Goal: Information Seeking & Learning: Check status

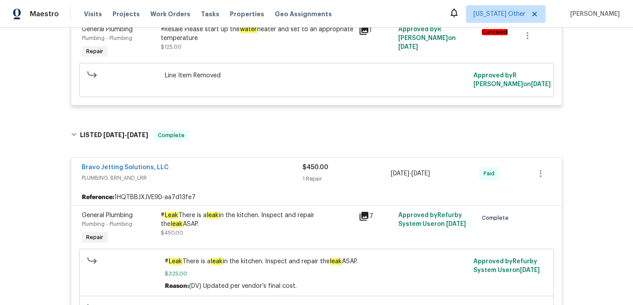
scroll to position [529, 0]
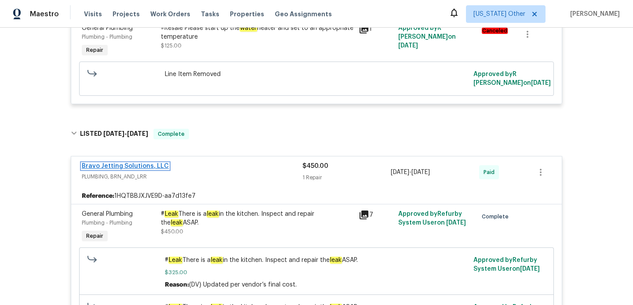
click at [140, 166] on link "Bravo Jetting Solutions, LLC" at bounding box center [125, 166] width 87 height 6
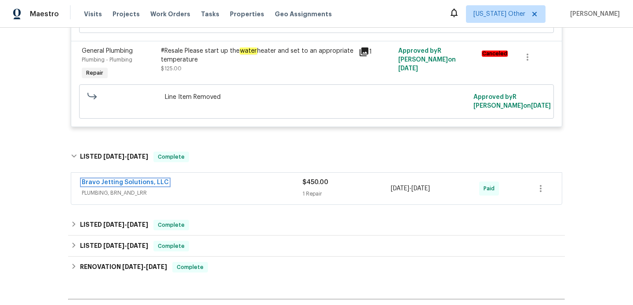
scroll to position [509, 0]
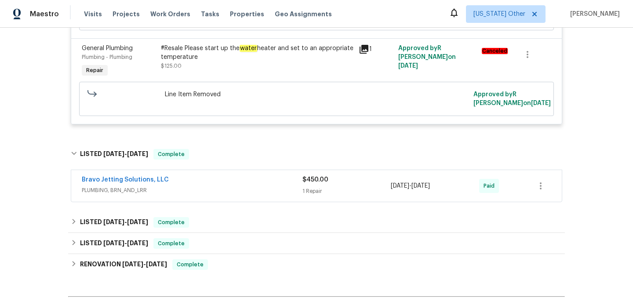
click at [254, 187] on span "PLUMBING, BRN_AND_LRR" at bounding box center [192, 190] width 221 height 9
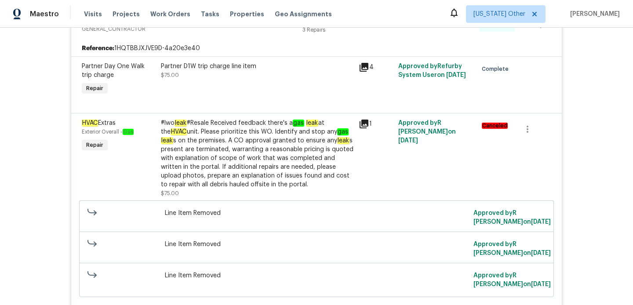
scroll to position [0, 0]
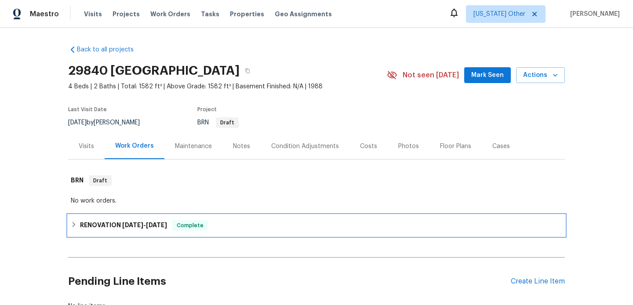
click at [195, 233] on div "RENOVATION [DATE] - [DATE] Complete" at bounding box center [316, 225] width 496 height 21
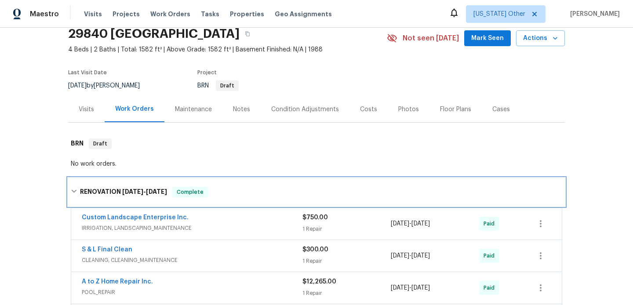
scroll to position [67, 0]
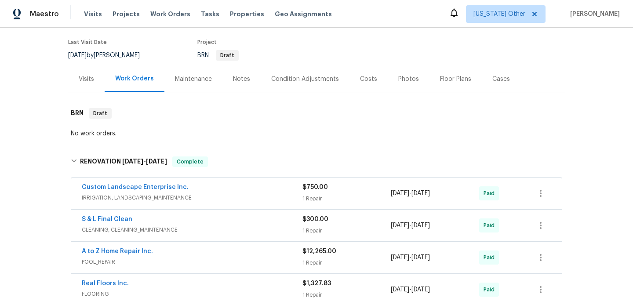
click at [231, 199] on span "IRRIGATION, LANDSCAPING_MAINTENANCE" at bounding box center [192, 197] width 221 height 9
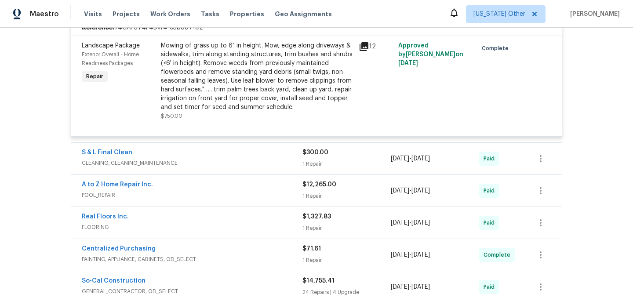
click at [230, 160] on span "CLEANING, CLEANING_MAINTENANCE" at bounding box center [192, 163] width 221 height 9
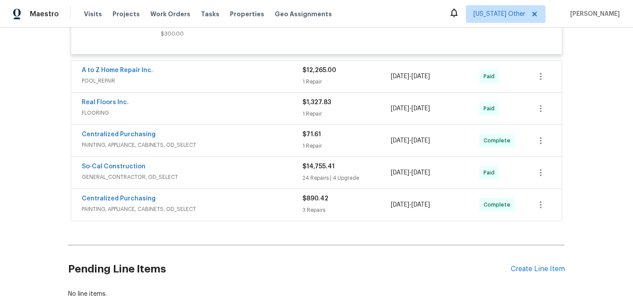
scroll to position [583, 0]
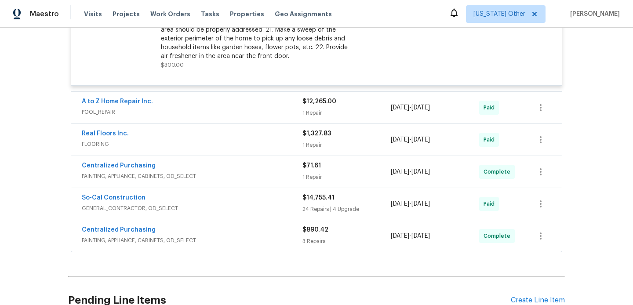
click at [236, 98] on div "A to Z Home Repair Inc." at bounding box center [192, 102] width 221 height 11
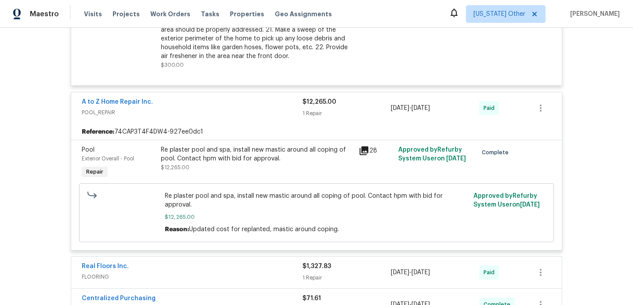
click at [145, 105] on span "A to Z Home Repair Inc." at bounding box center [117, 102] width 71 height 9
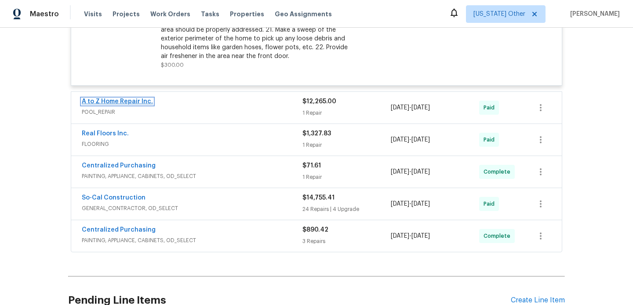
click at [143, 104] on link "A to Z Home Repair Inc." at bounding box center [117, 101] width 71 height 6
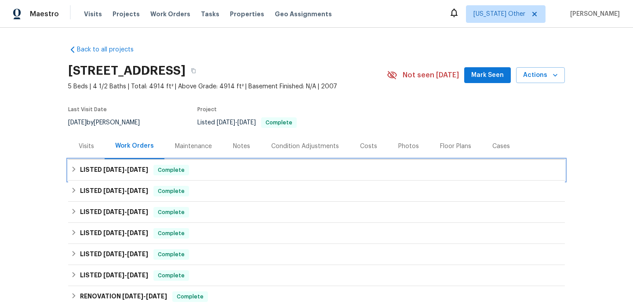
click at [244, 170] on div "LISTED 9/25/25 - 9/30/25 Complete" at bounding box center [316, 170] width 491 height 11
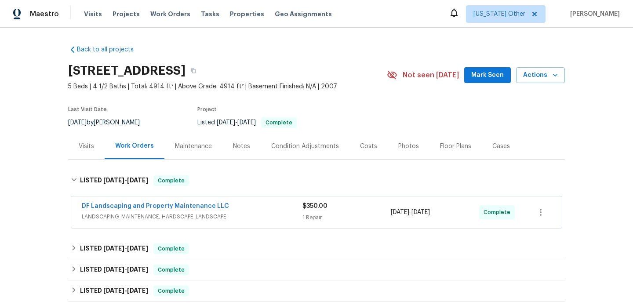
click at [262, 215] on span "LANDSCAPING_MAINTENANCE, HARDSCAPE_LANDSCAPE" at bounding box center [192, 216] width 221 height 9
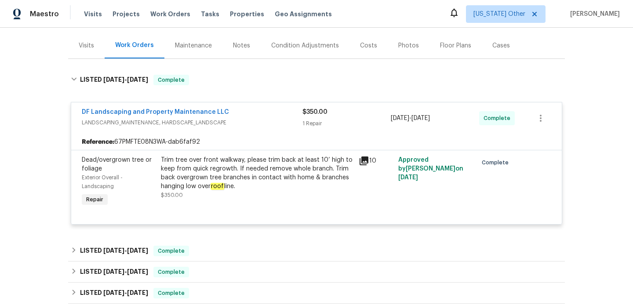
scroll to position [138, 0]
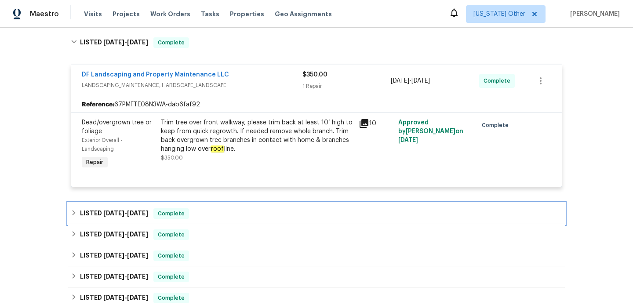
click at [261, 219] on div "LISTED 9/10/25 - 9/15/25 Complete" at bounding box center [316, 213] width 491 height 11
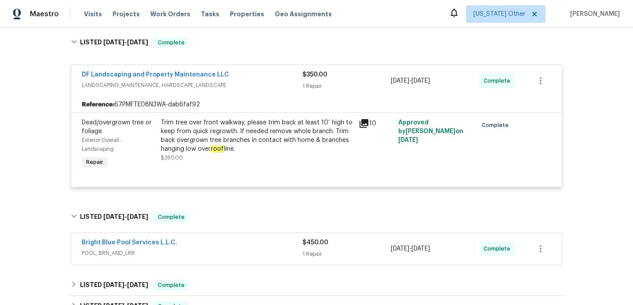
click at [261, 239] on div "Bright Blue Pool Services L.L.C." at bounding box center [192, 243] width 221 height 11
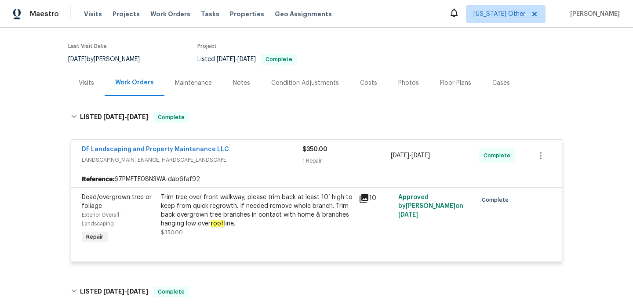
scroll to position [60, 0]
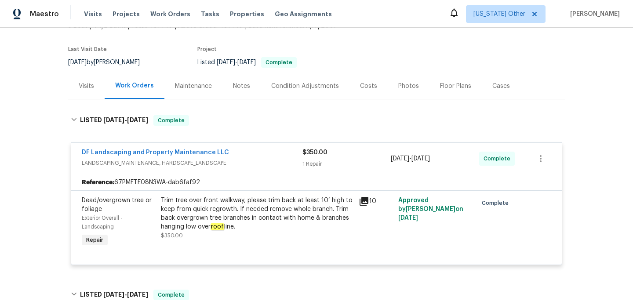
click at [76, 80] on div "Visits" at bounding box center [86, 86] width 36 height 26
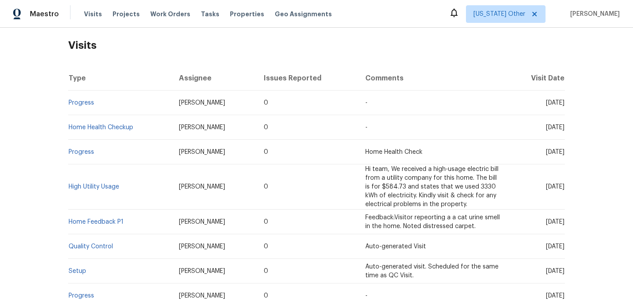
scroll to position [135, 0]
click at [83, 191] on td "High Utility Usage" at bounding box center [120, 186] width 104 height 45
click at [85, 186] on link "High Utility Usage" at bounding box center [94, 186] width 51 height 6
